Goal: Information Seeking & Learning: Learn about a topic

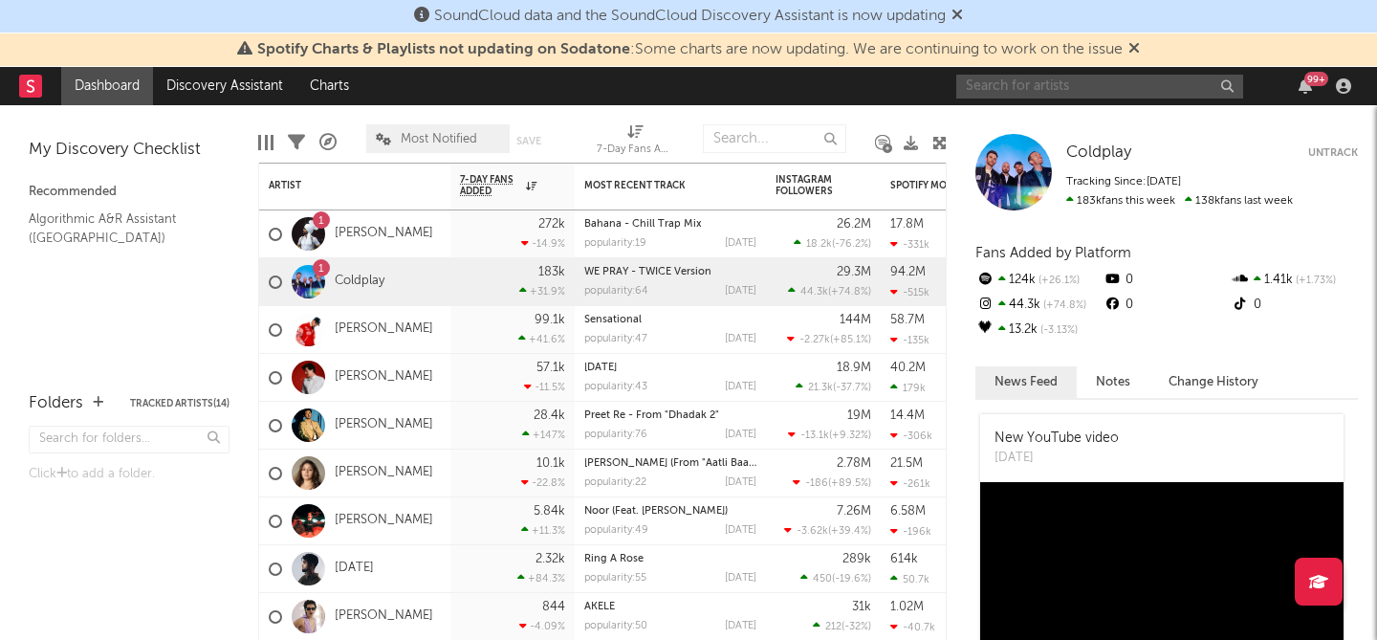
click at [1153, 86] on input "text" at bounding box center [1099, 87] width 287 height 24
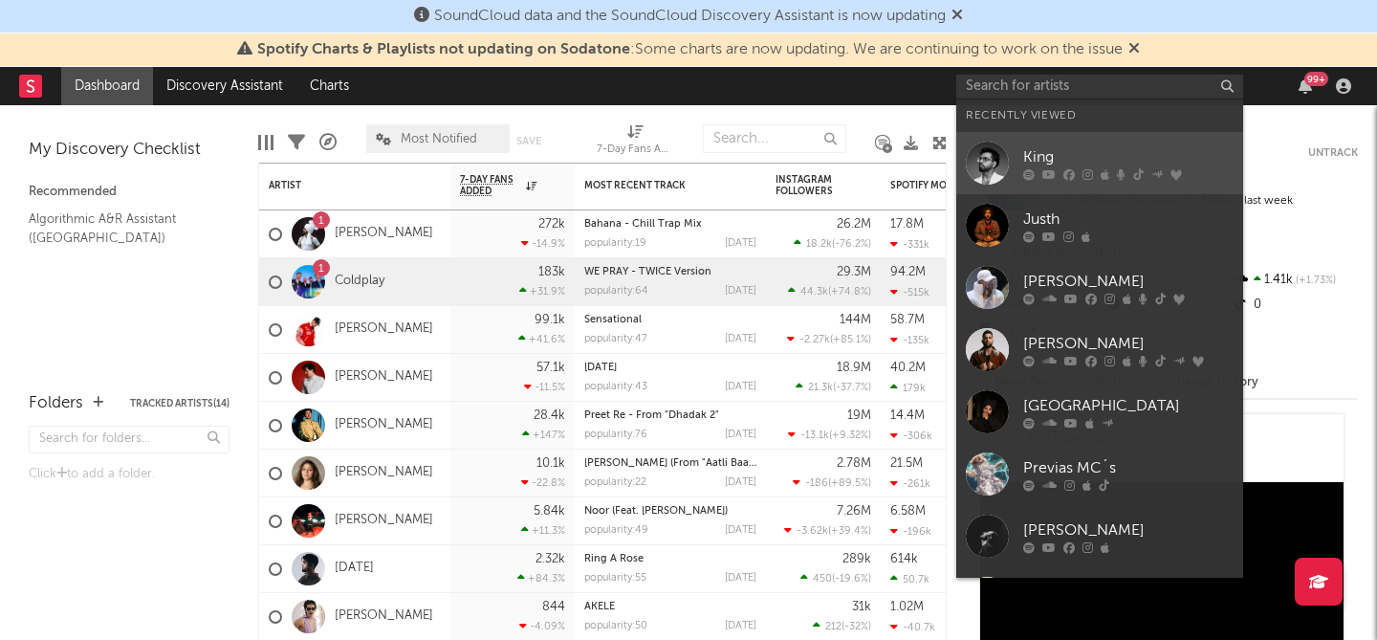
click at [1067, 161] on div "King" at bounding box center [1128, 156] width 210 height 23
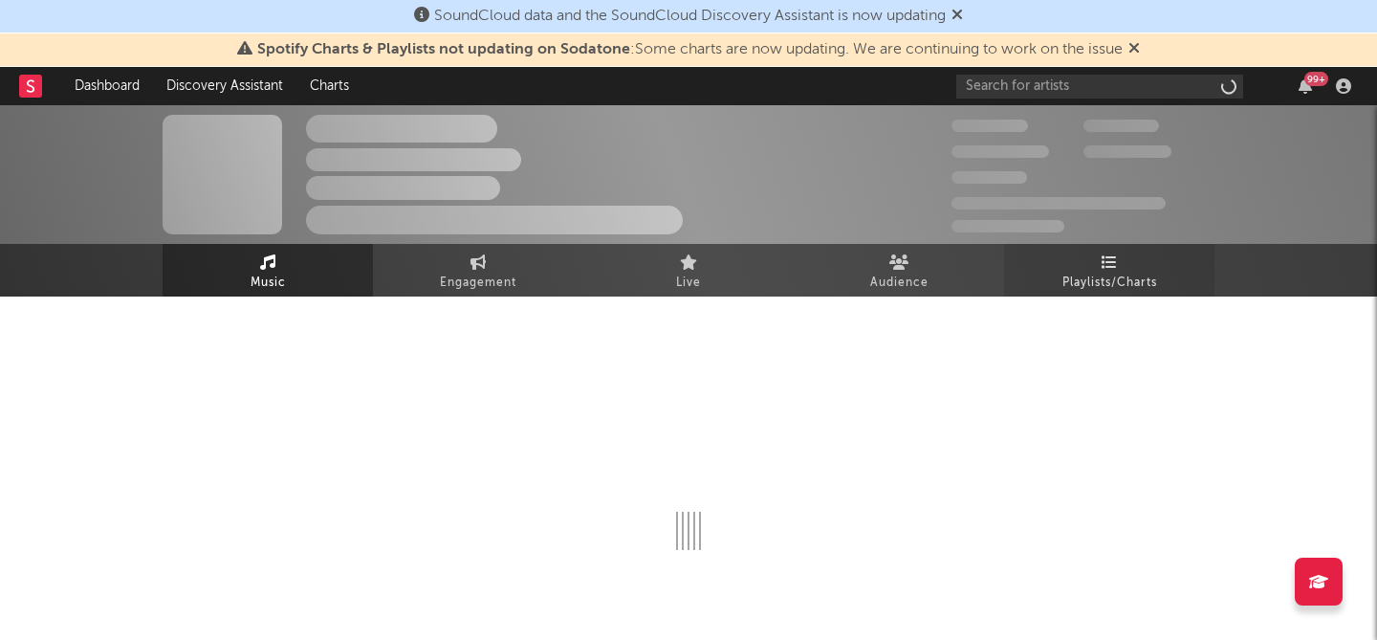
click at [1077, 286] on span "Playlists/Charts" at bounding box center [1110, 283] width 95 height 23
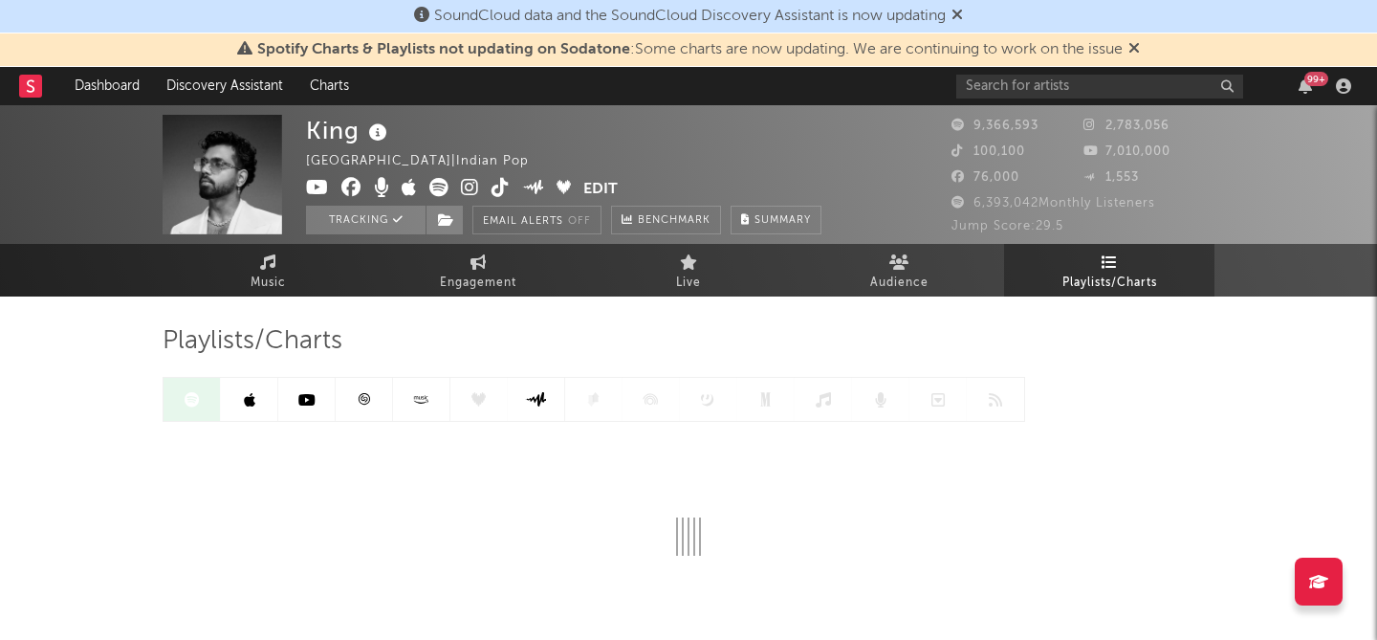
scroll to position [98, 0]
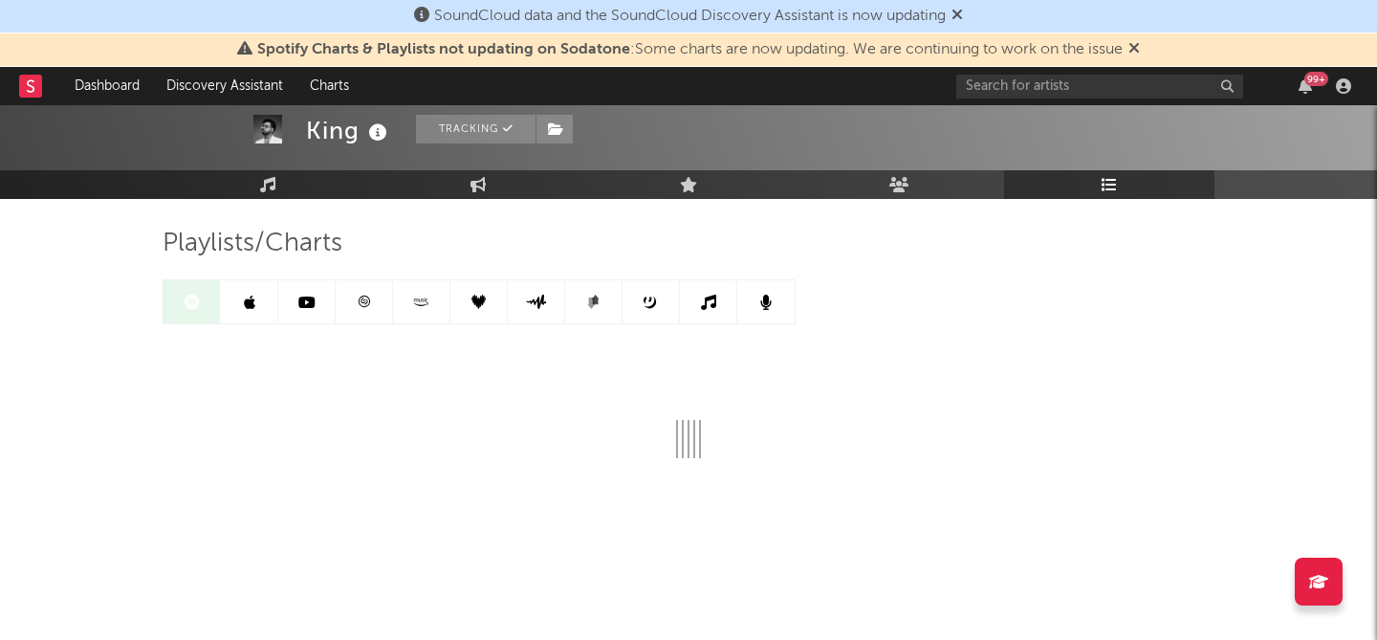
click at [1131, 46] on span "Spotify Charts & Playlists not updating on Sodatone : Some charts are now updat…" at bounding box center [688, 49] width 903 height 23
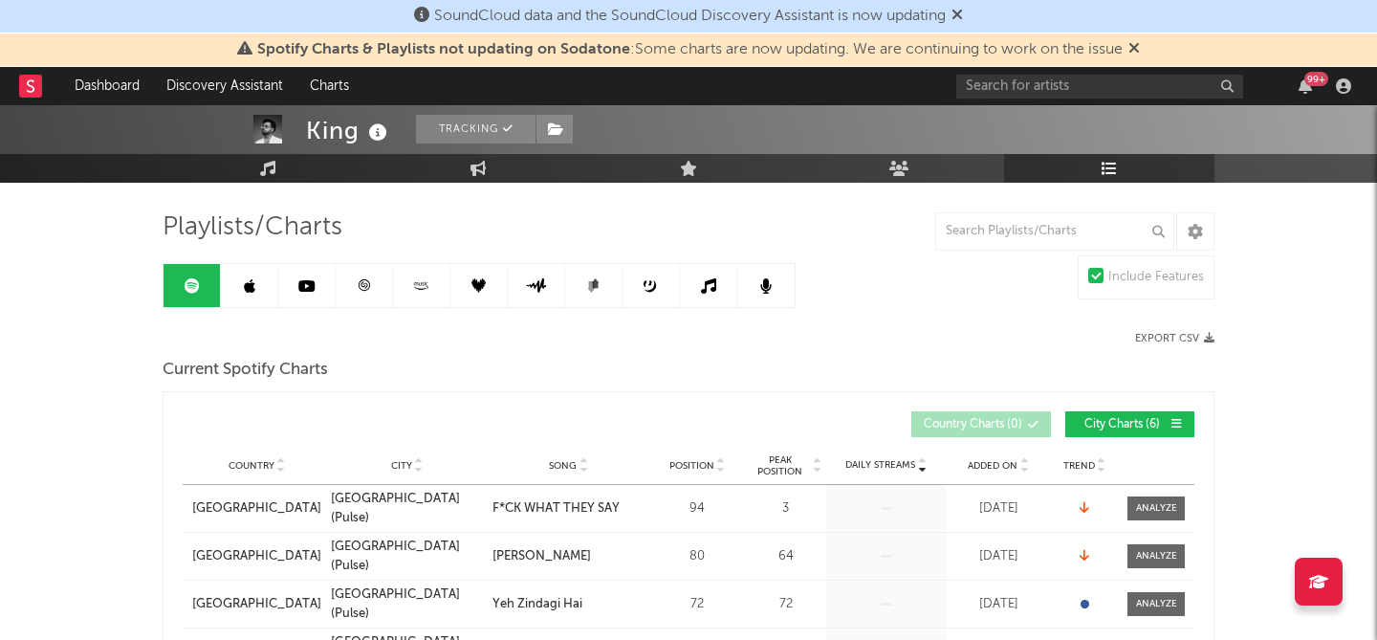
scroll to position [0, 0]
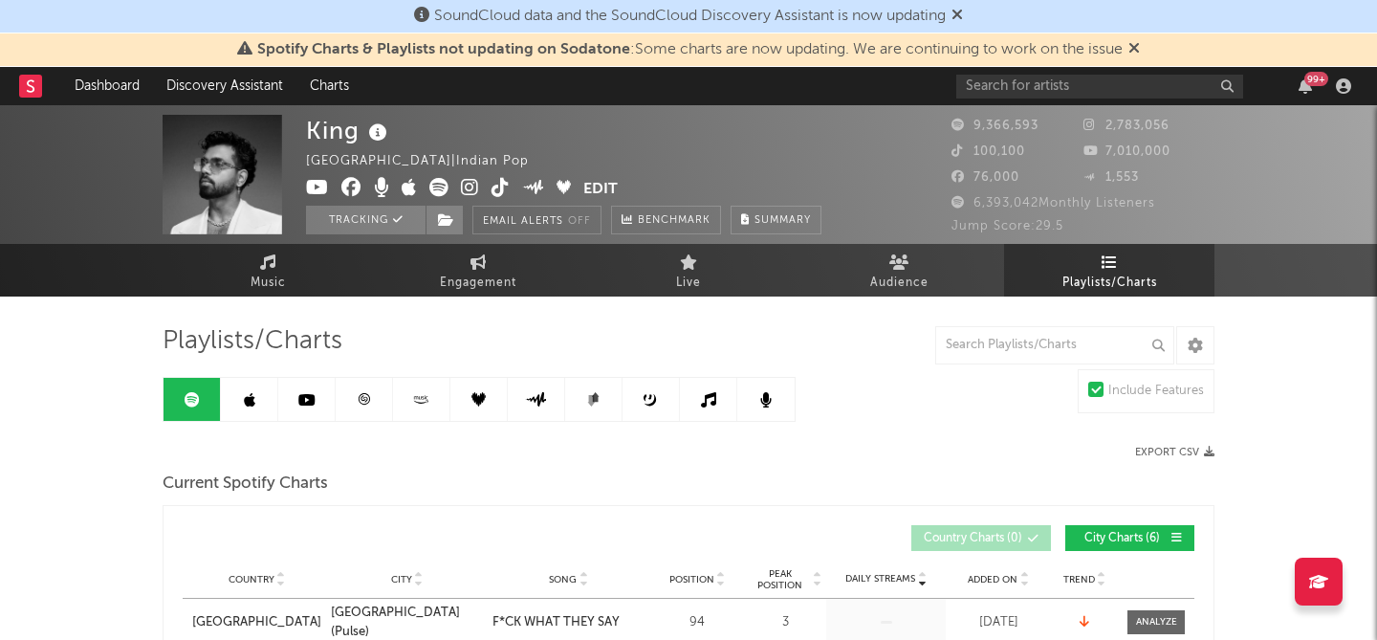
click at [368, 409] on link at bounding box center [364, 399] width 57 height 43
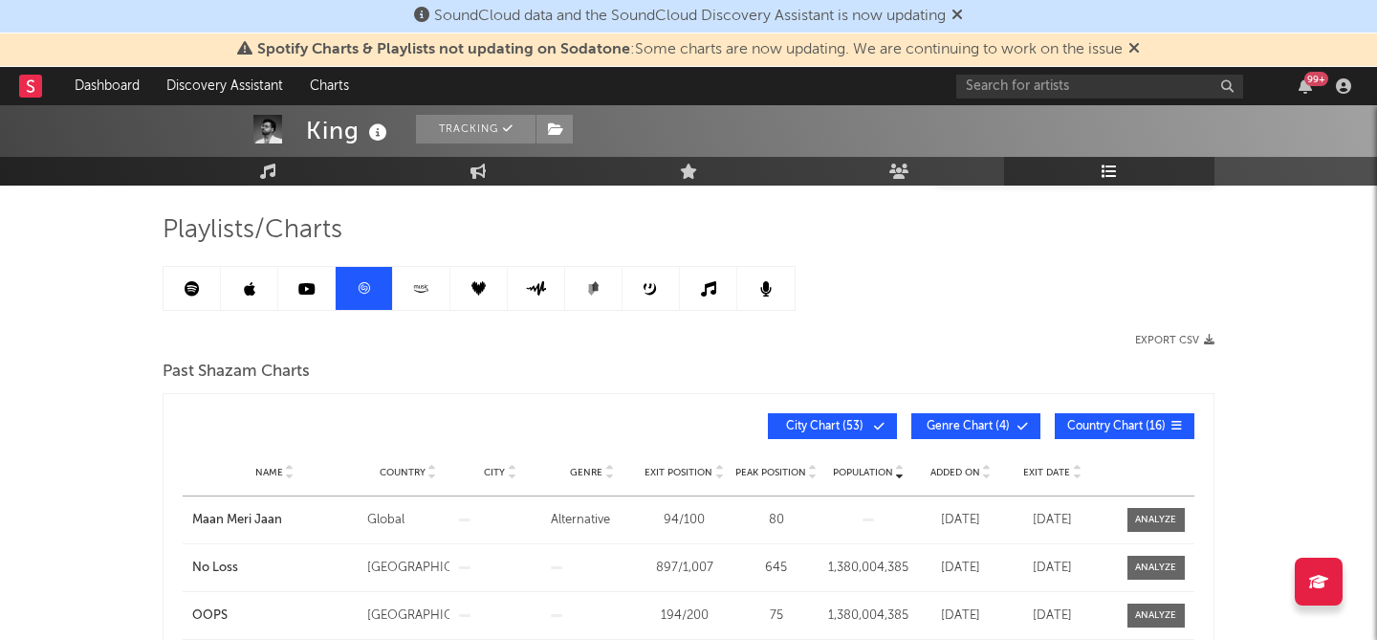
scroll to position [237, 0]
